Goal: Task Accomplishment & Management: Manage account settings

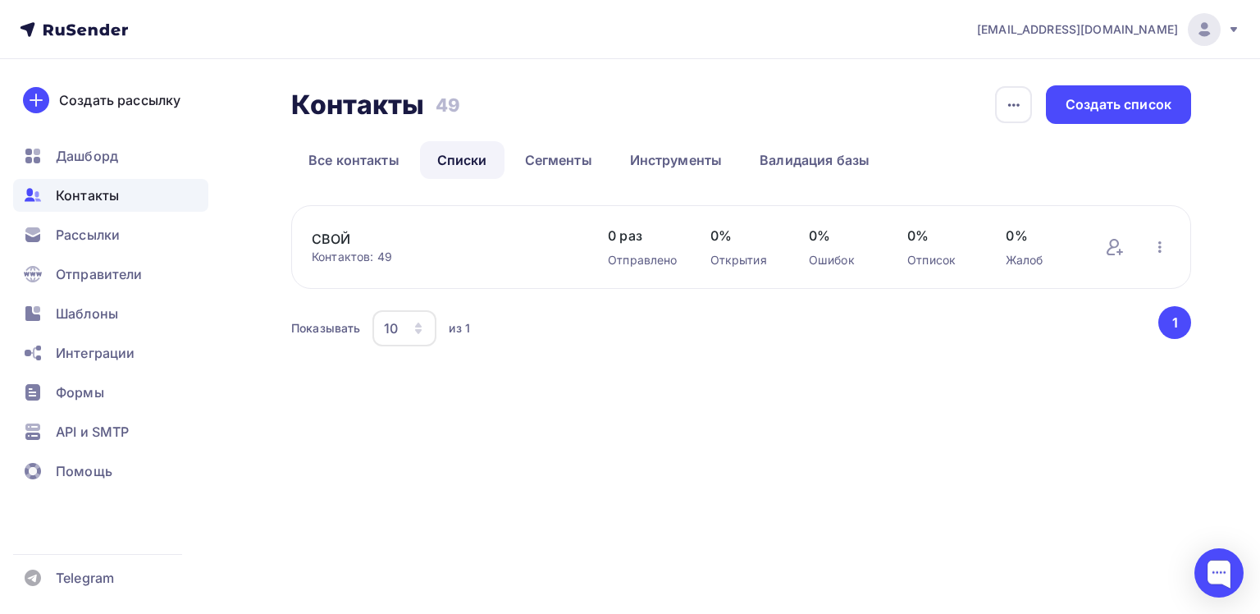
click at [1232, 30] on icon at bounding box center [1234, 29] width 13 height 13
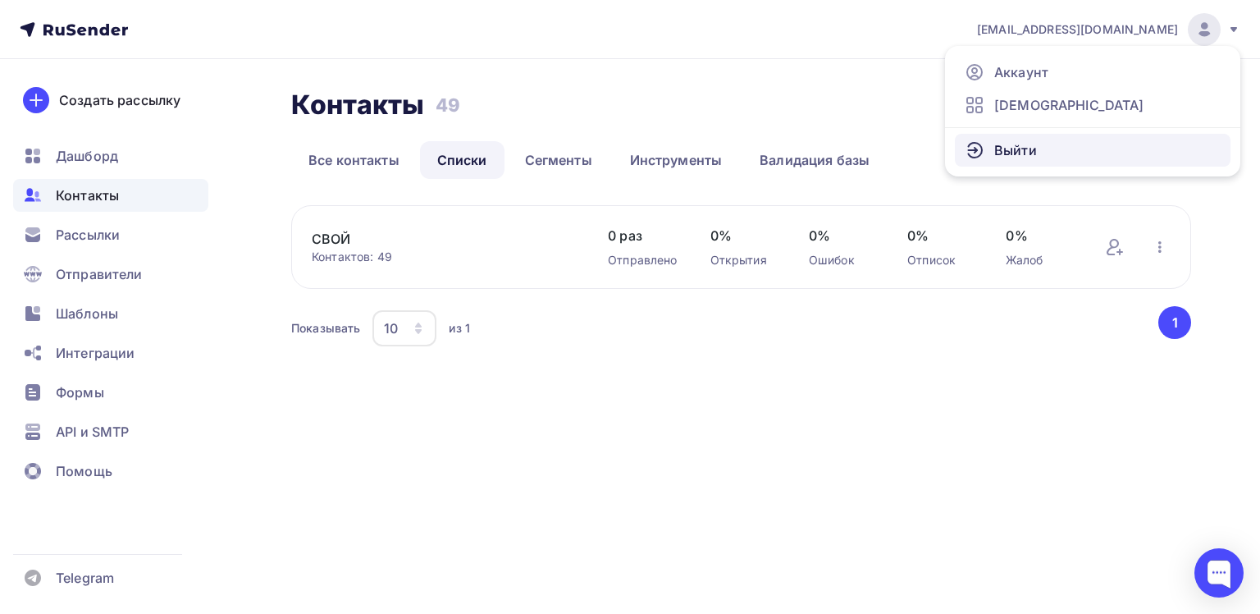
click at [1037, 142] on link "Выйти" at bounding box center [1093, 150] width 276 height 33
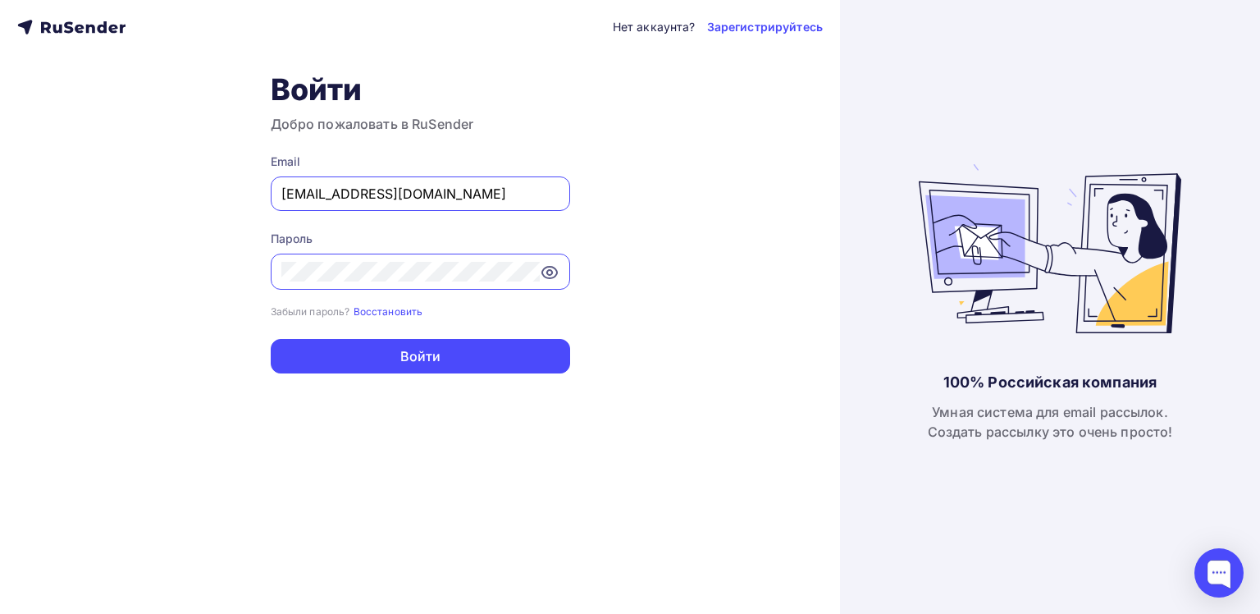
click at [443, 195] on input "[EMAIL_ADDRESS][DOMAIN_NAME]" at bounding box center [420, 194] width 278 height 20
type input "[EMAIL_ADDRESS][DOMAIN_NAME]"
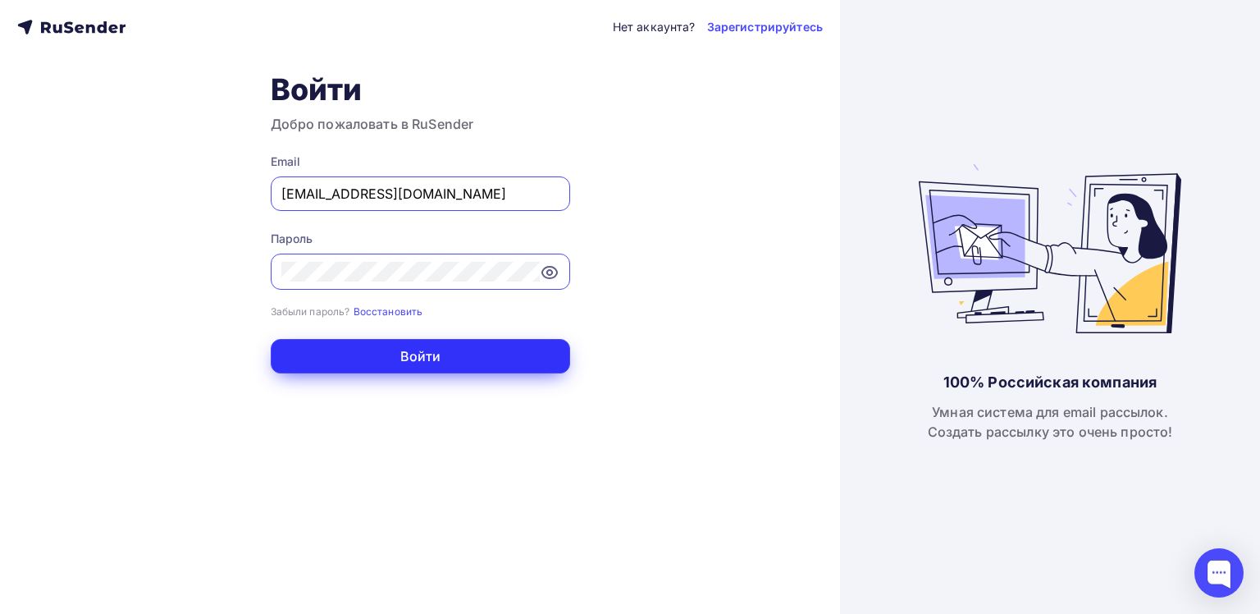
click at [429, 363] on button "Войти" at bounding box center [421, 356] width 300 height 34
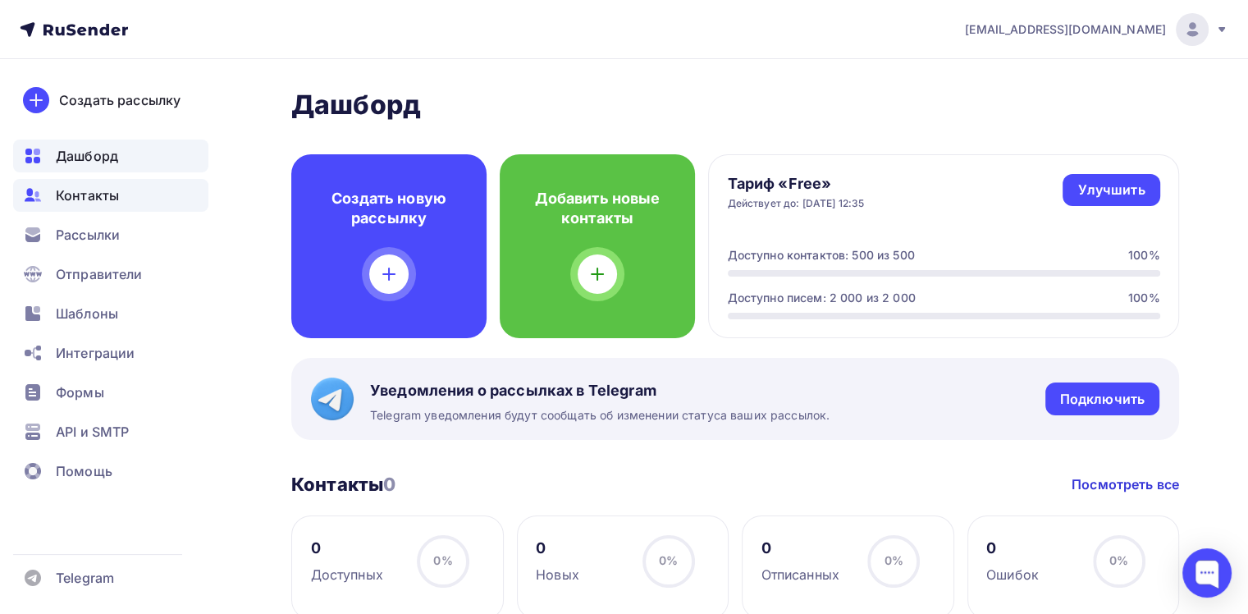
click at [72, 193] on span "Контакты" at bounding box center [87, 195] width 63 height 20
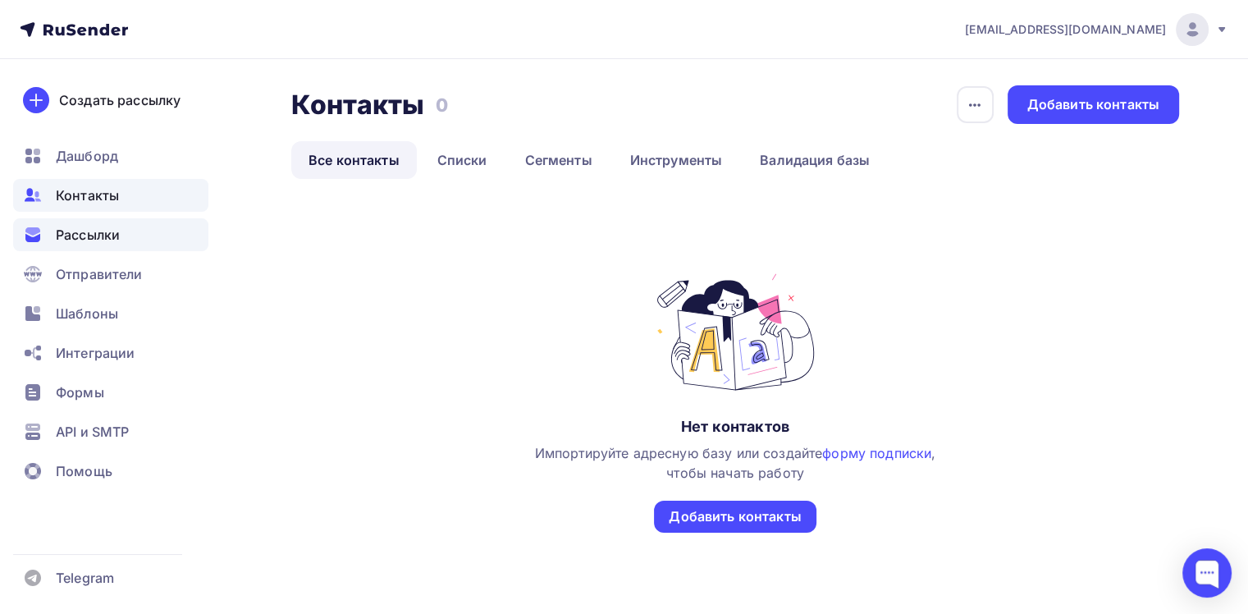
click at [75, 229] on span "Рассылки" at bounding box center [88, 235] width 64 height 20
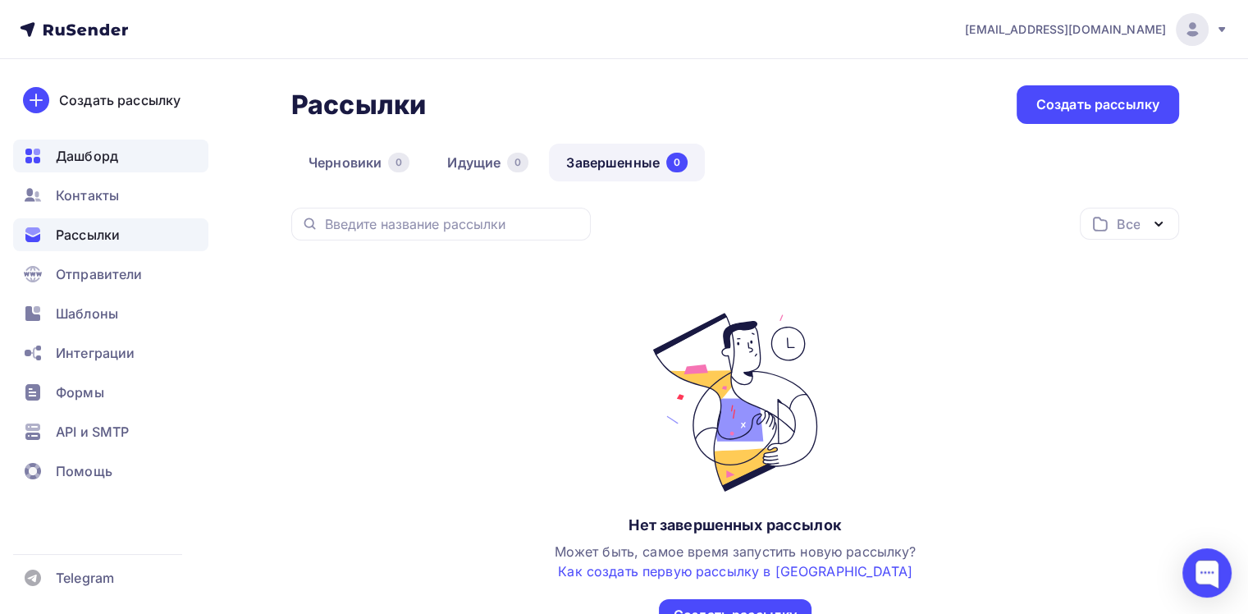
click at [85, 161] on span "Дашборд" at bounding box center [87, 156] width 62 height 20
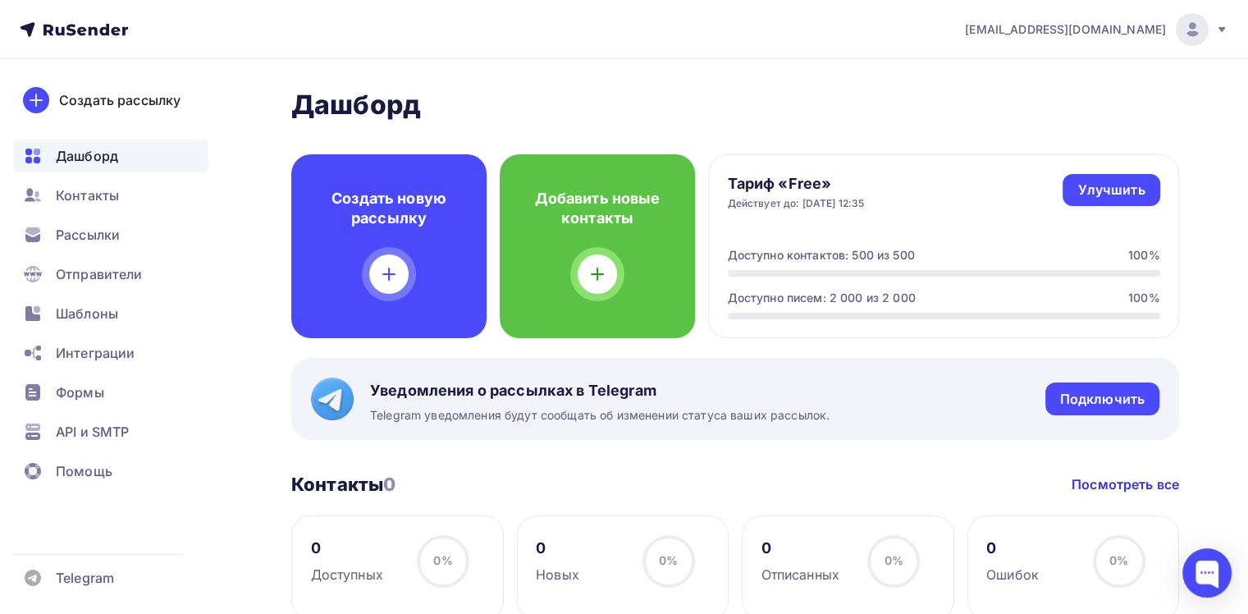
click at [1214, 30] on div "[EMAIL_ADDRESS][DOMAIN_NAME]" at bounding box center [1096, 29] width 263 height 33
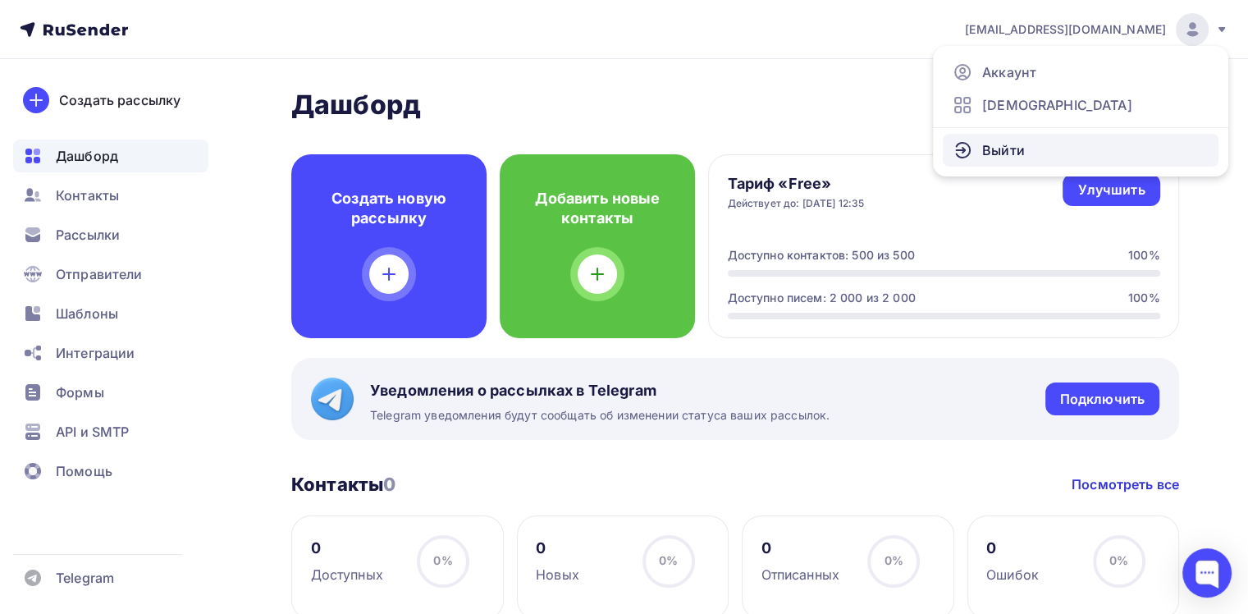
click at [997, 144] on span "Выйти" at bounding box center [1003, 150] width 43 height 20
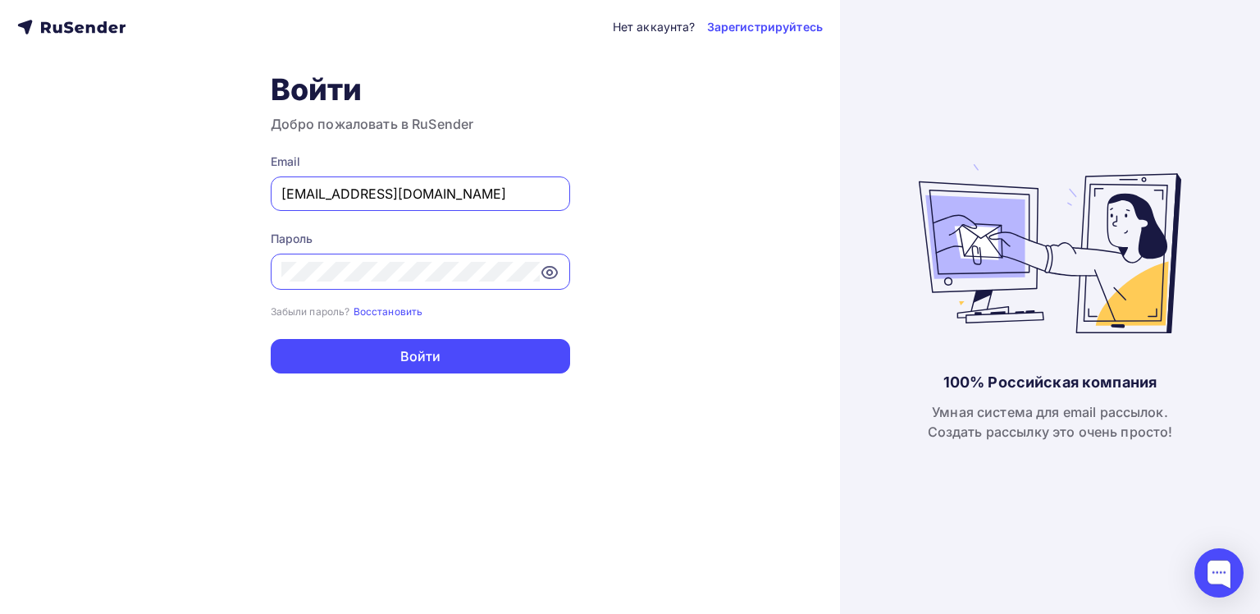
click at [441, 187] on input "[EMAIL_ADDRESS][DOMAIN_NAME]" at bounding box center [420, 194] width 278 height 20
type input "[EMAIL_ADDRESS][DOMAIN_NAME]"
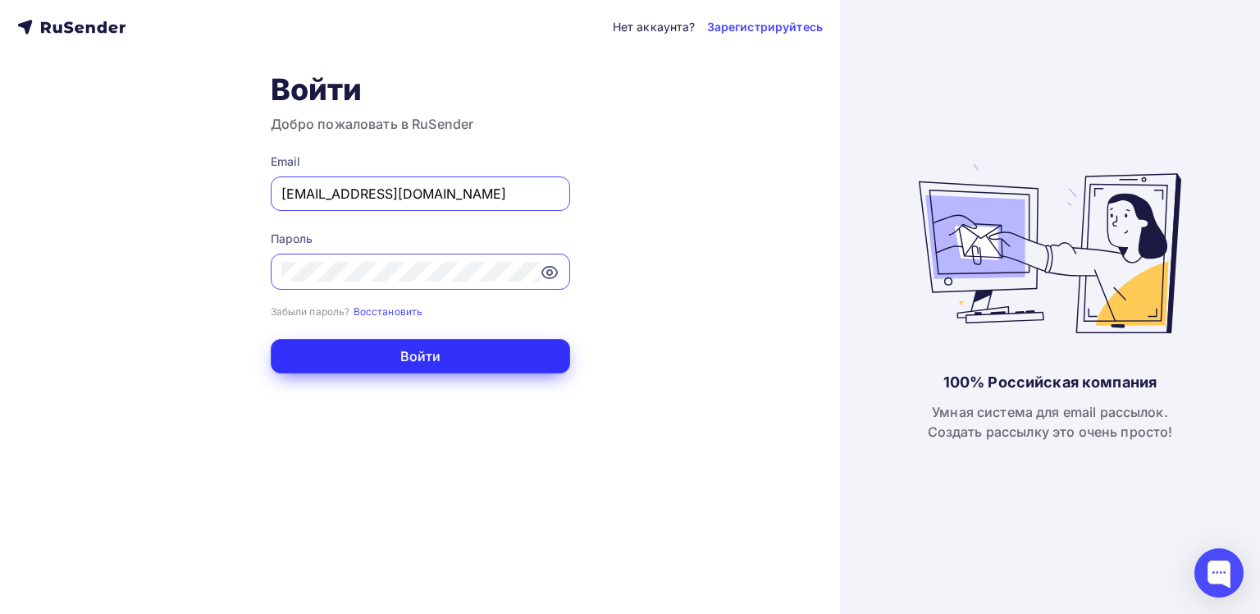
click at [394, 361] on button "Войти" at bounding box center [421, 356] width 300 height 34
